Goal: Transaction & Acquisition: Purchase product/service

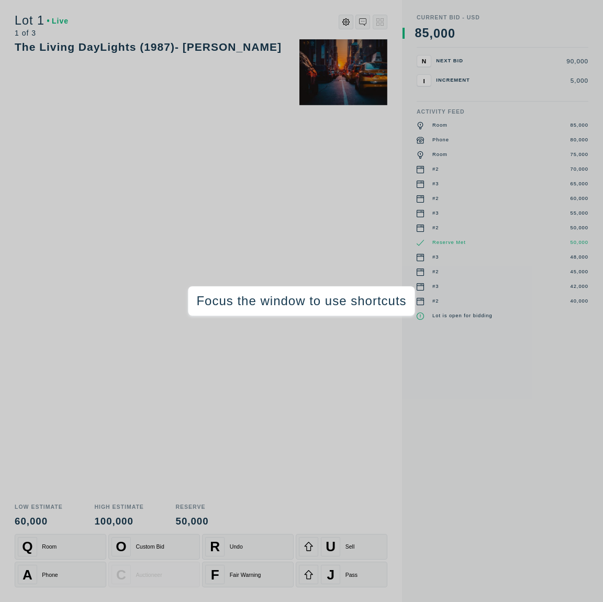
click at [245, 416] on div "The Living DayLights (1987)- [PERSON_NAME]" at bounding box center [201, 267] width 373 height 457
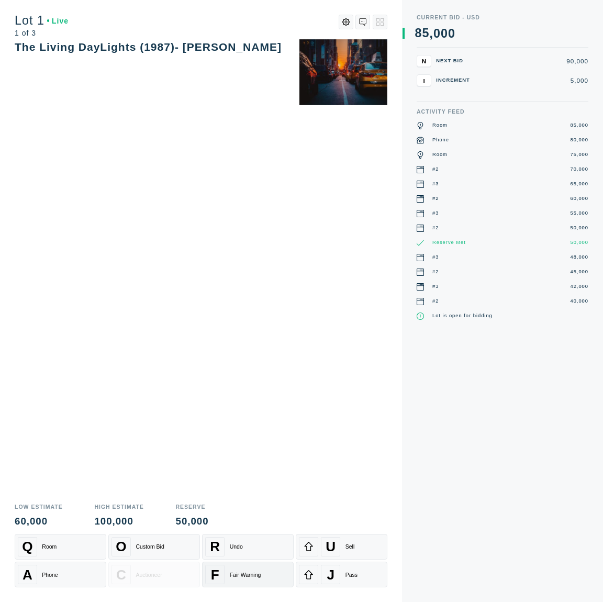
click at [257, 574] on div "Fair Warning" at bounding box center [245, 574] width 31 height 6
click at [58, 553] on div "Q Room" at bounding box center [60, 546] width 85 height 19
click at [70, 566] on div "A Phone" at bounding box center [60, 574] width 85 height 19
click at [75, 542] on div "Q Room" at bounding box center [60, 546] width 85 height 19
click at [223, 576] on div "F" at bounding box center [214, 574] width 19 height 19
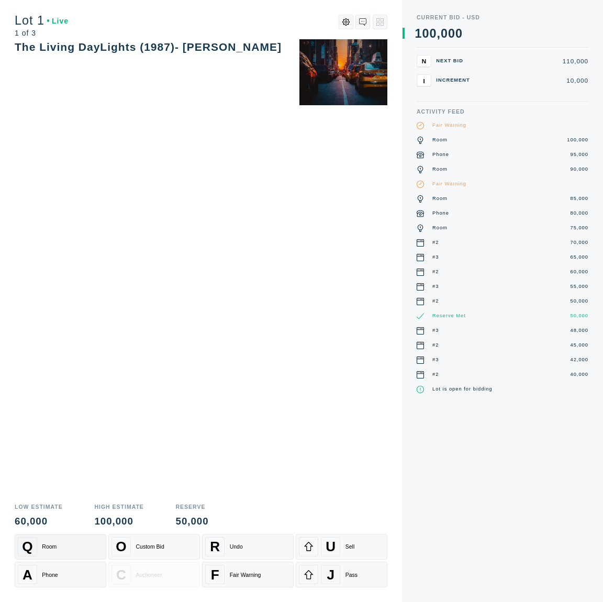
click at [40, 557] on button "Q Room" at bounding box center [61, 547] width 92 height 26
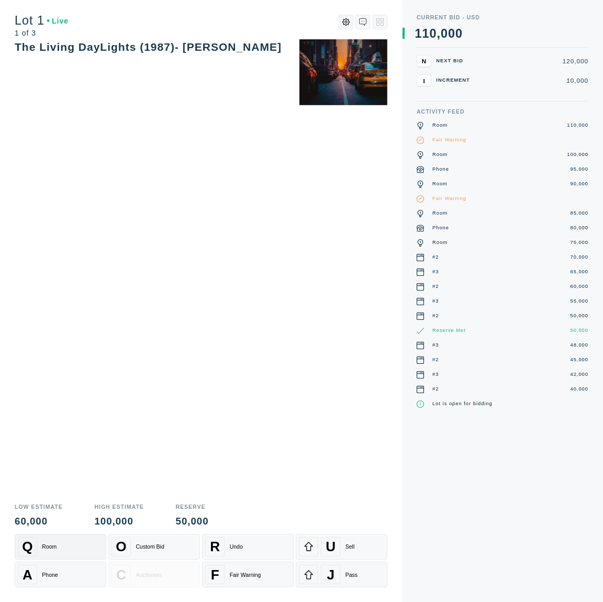
click at [92, 546] on div "Q Room" at bounding box center [60, 546] width 85 height 19
click at [63, 571] on div "A Phone" at bounding box center [60, 574] width 85 height 19
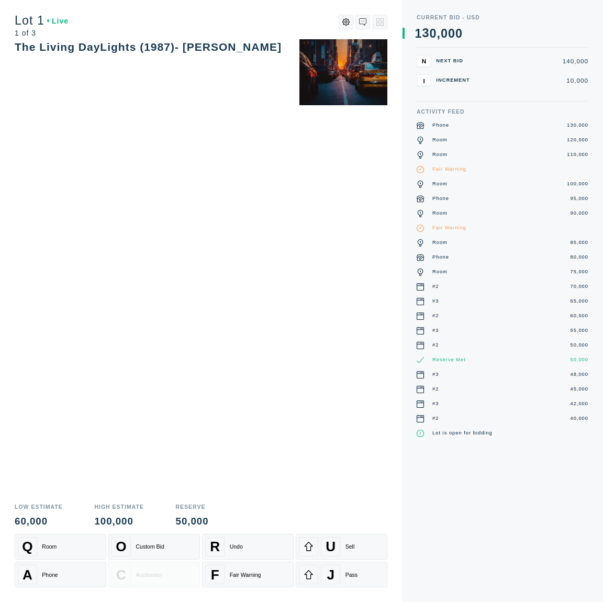
click at [577, 301] on div "65,000" at bounding box center [579, 301] width 18 height 7
